Goal: Information Seeking & Learning: Learn about a topic

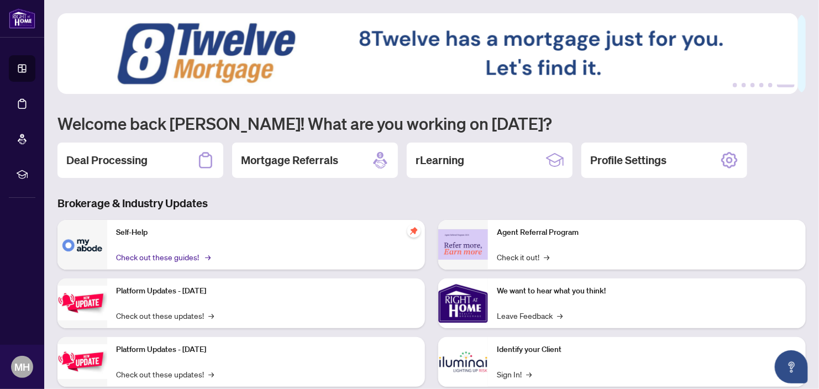
click at [172, 257] on link "Check out these guides! →" at bounding box center [162, 257] width 93 height 12
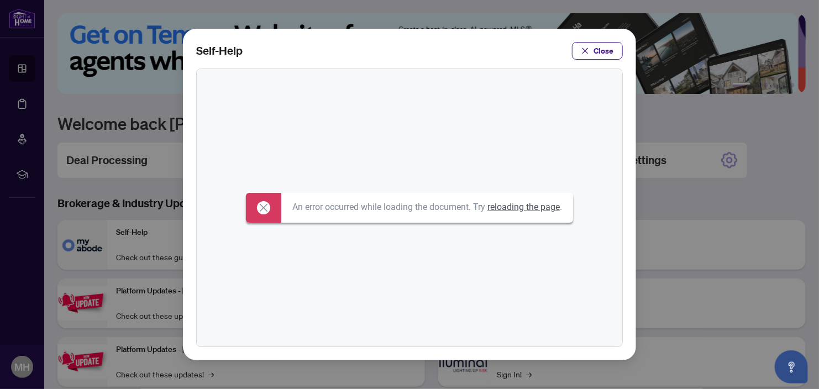
click at [530, 203] on link "reloading the page" at bounding box center [524, 207] width 72 height 11
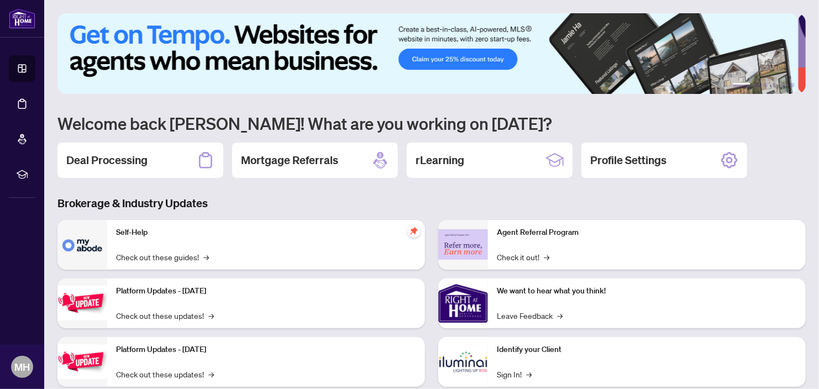
click at [183, 248] on div "Self-Help Check out these guides! →" at bounding box center [266, 245] width 318 height 50
click at [183, 260] on link "Check out these guides! →" at bounding box center [162, 257] width 93 height 12
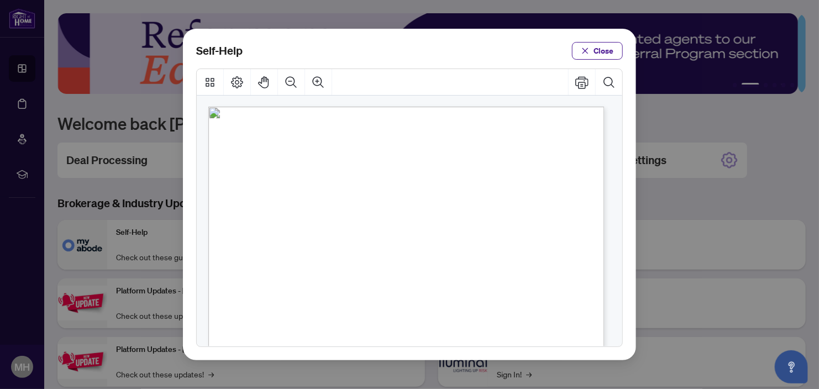
click at [424, 218] on span "PDF" at bounding box center [422, 218] width 15 height 11
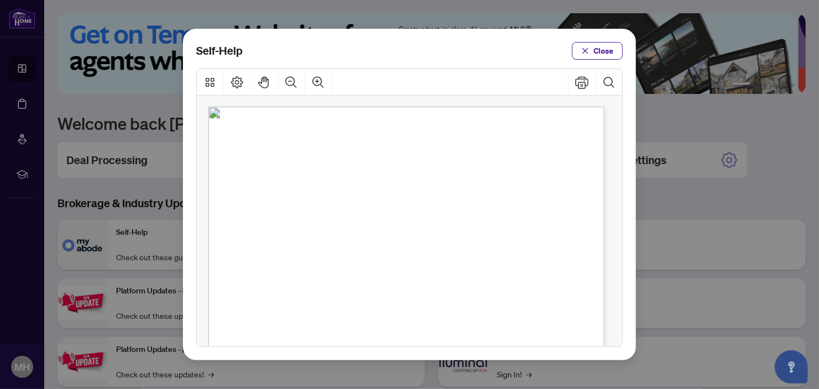
click at [818, 222] on div "Self-Help Close" at bounding box center [409, 194] width 819 height 389
click at [591, 52] on button "Close" at bounding box center [597, 51] width 51 height 18
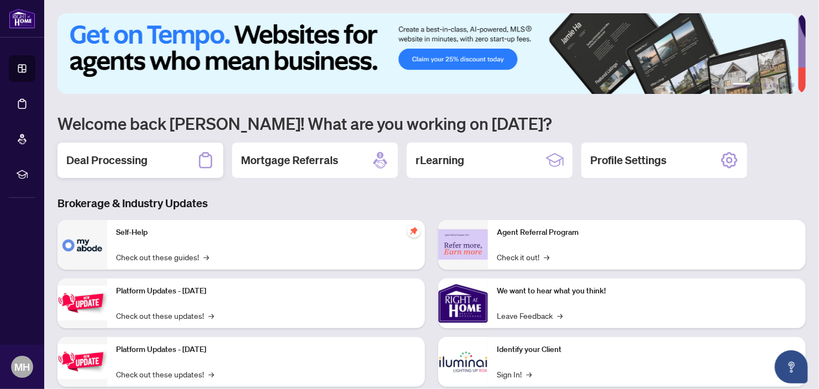
click at [108, 164] on h2 "Deal Processing" at bounding box center [106, 160] width 81 height 15
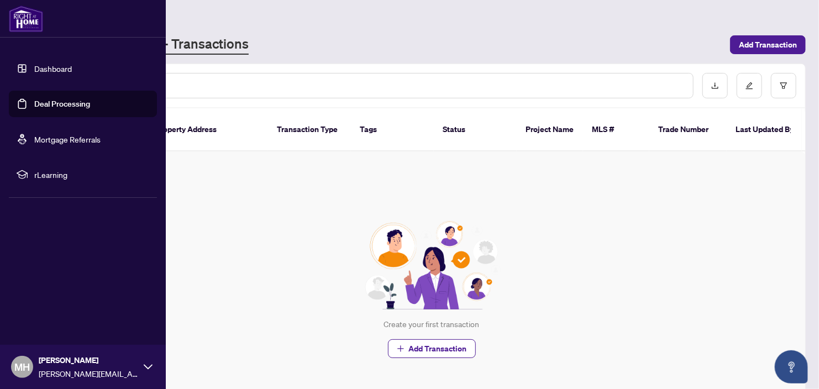
click at [44, 172] on span "rLearning" at bounding box center [91, 175] width 115 height 12
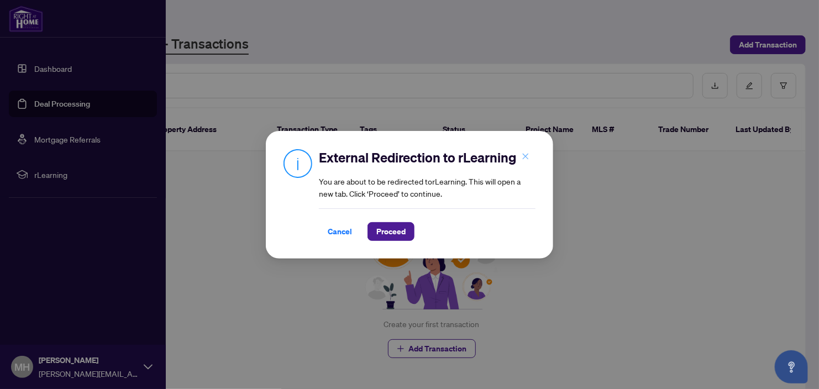
click at [525, 158] on icon "close" at bounding box center [526, 157] width 6 height 6
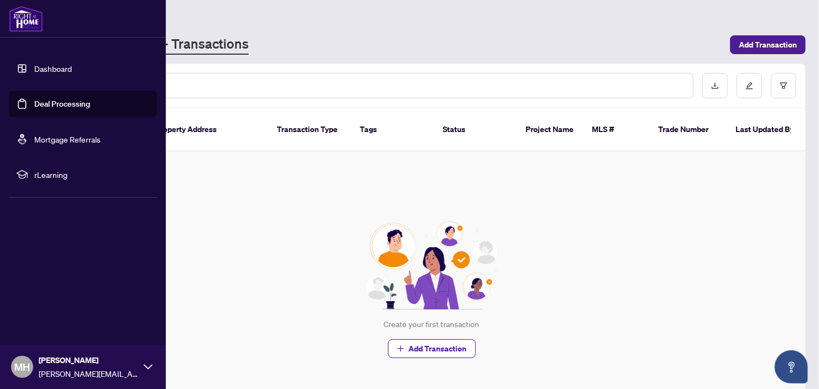
click at [57, 70] on link "Dashboard" at bounding box center [53, 69] width 38 height 10
